Goal: Information Seeking & Learning: Learn about a topic

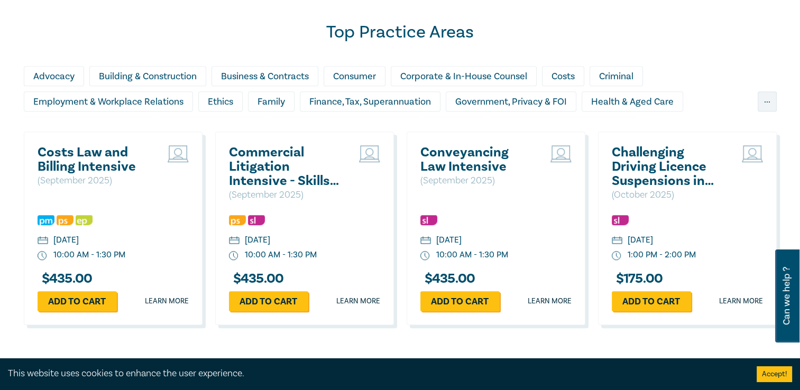
scroll to position [899, 0]
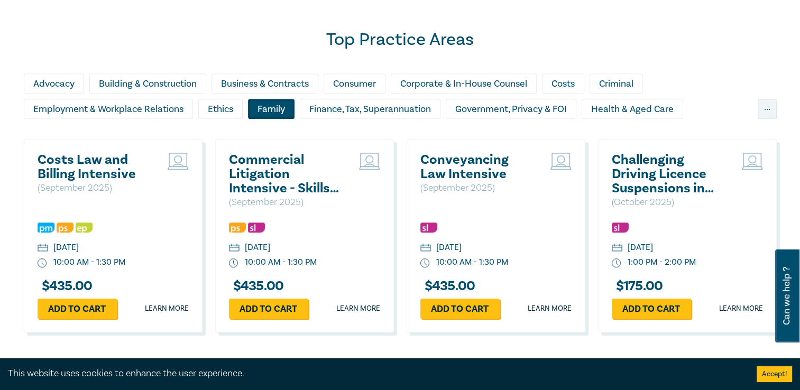
click at [282, 115] on div "Family" at bounding box center [271, 109] width 47 height 20
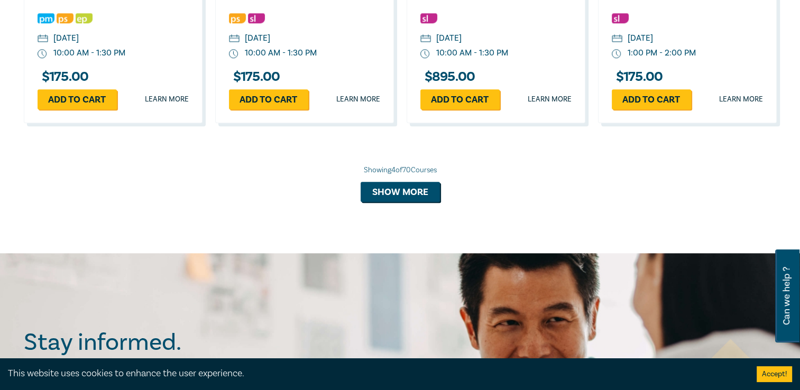
scroll to position [1164, 0]
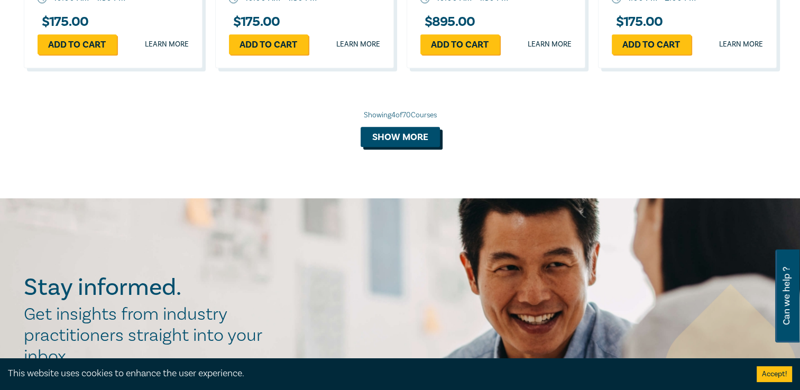
click at [391, 132] on button "Show more" at bounding box center [400, 137] width 79 height 20
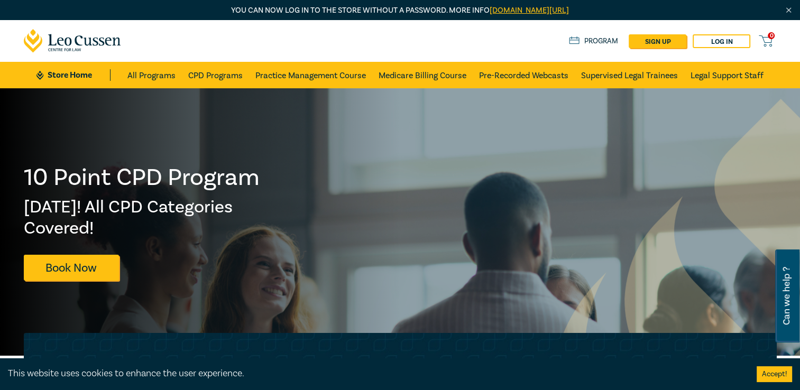
scroll to position [0, 0]
click at [203, 77] on link "CPD Programs" at bounding box center [215, 75] width 54 height 26
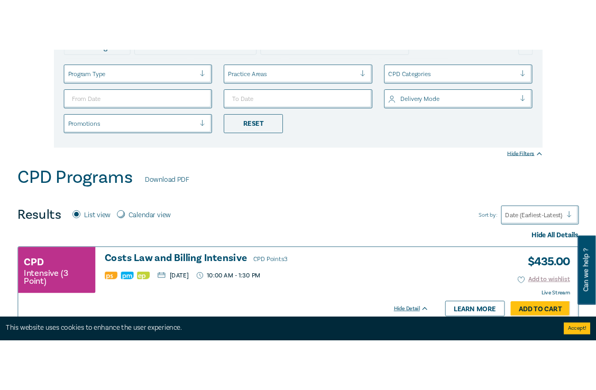
scroll to position [159, 0]
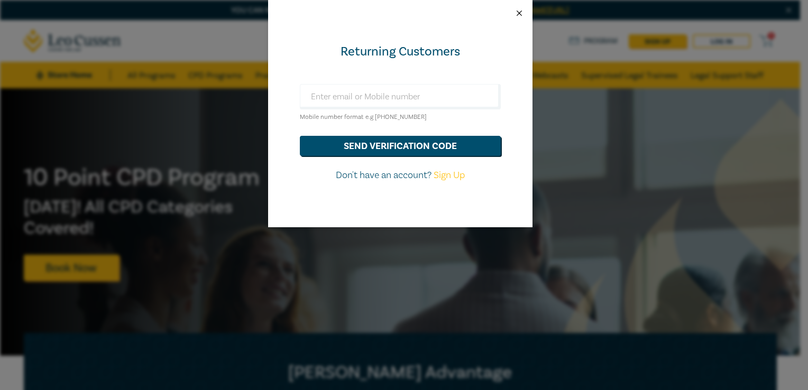
click at [518, 15] on button "Close" at bounding box center [520, 13] width 10 height 10
